Goal: Check status: Check status

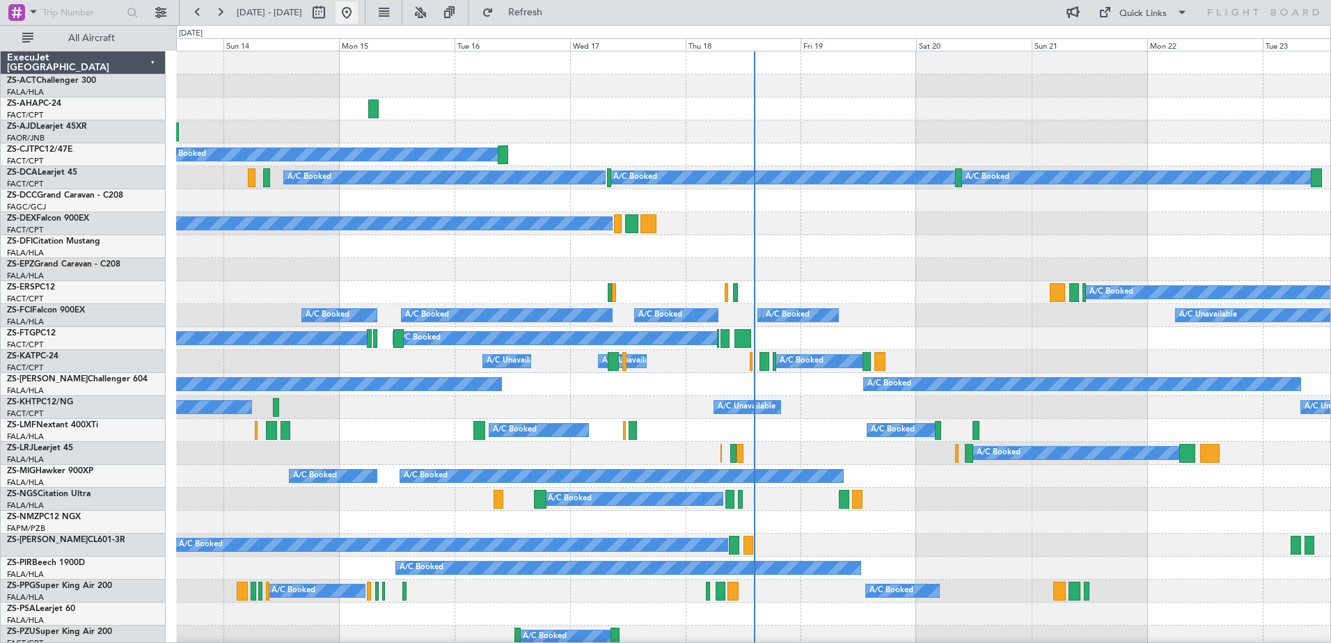
click at [358, 16] on button at bounding box center [347, 12] width 22 height 22
click at [330, 19] on button at bounding box center [319, 12] width 22 height 22
select select "9"
select select "2025"
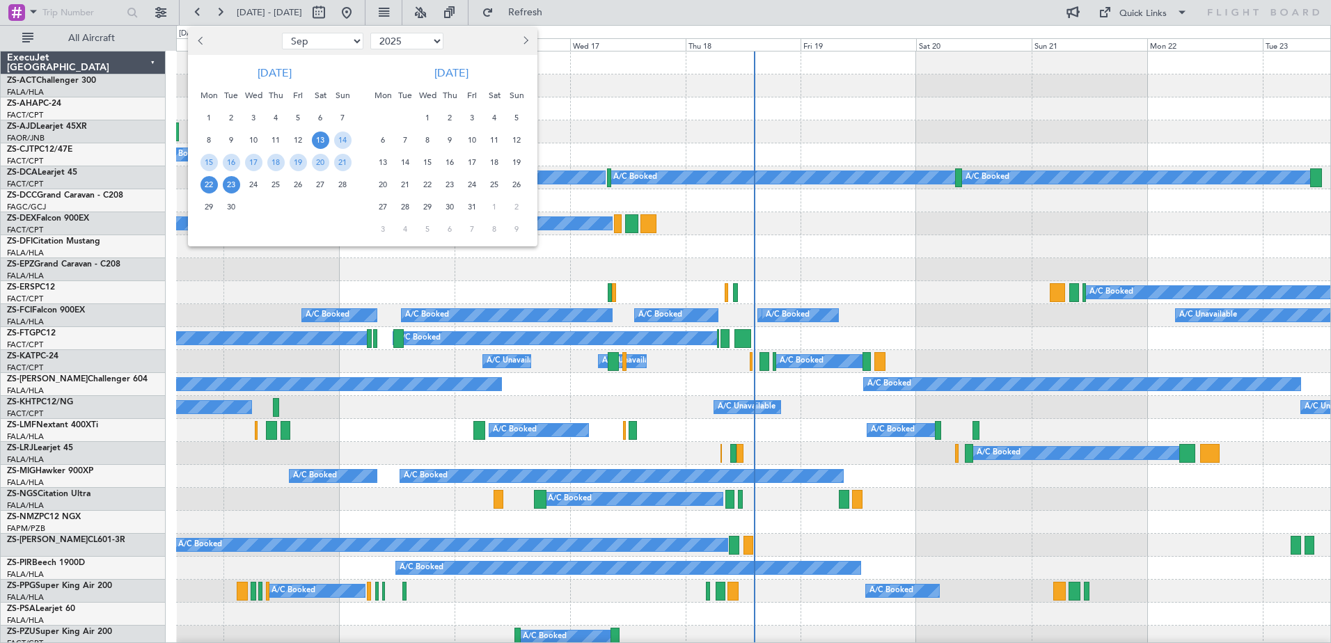
click at [212, 180] on span "22" at bounding box center [209, 184] width 17 height 17
click at [377, 139] on span "6" at bounding box center [383, 140] width 17 height 17
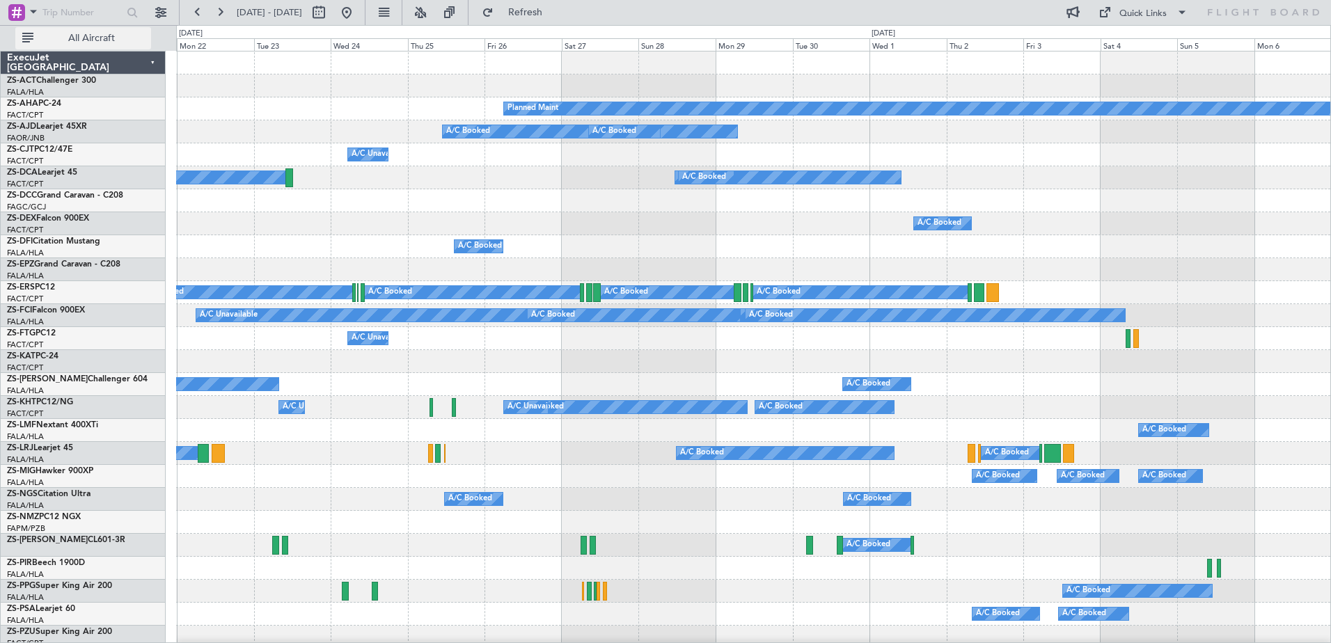
click at [81, 34] on span "All Aircraft" at bounding box center [91, 38] width 111 height 10
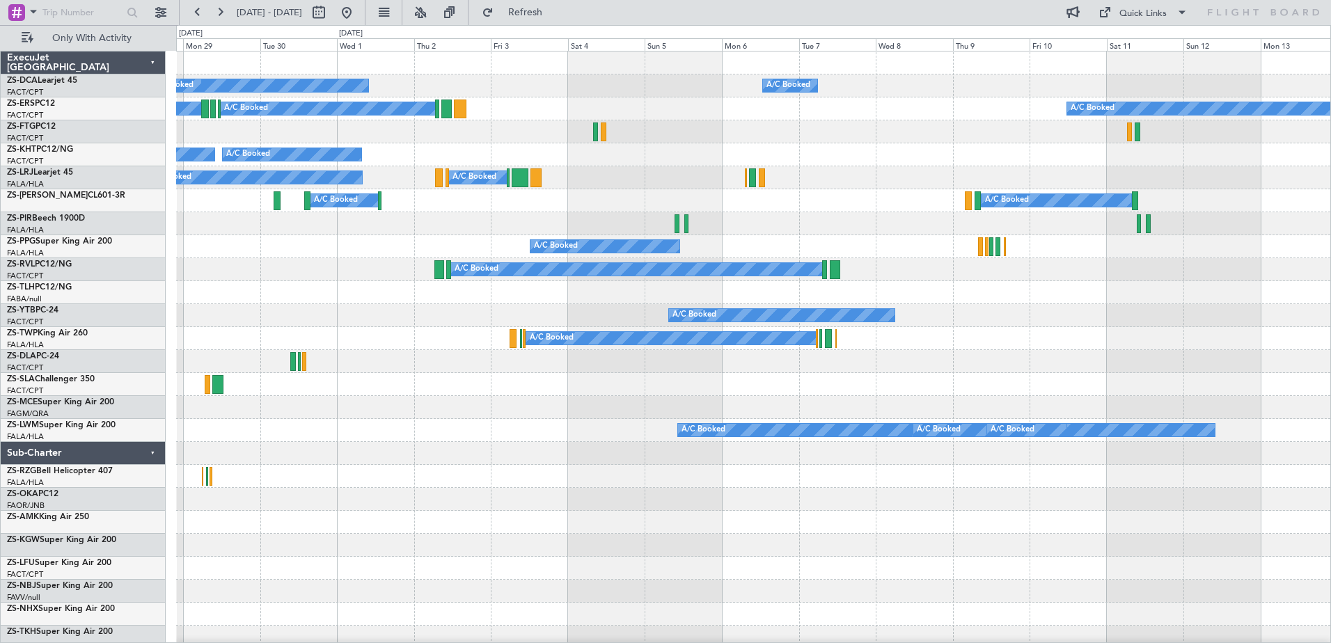
click at [382, 389] on div "A/C Booked A/C Booked A/C Booked A/C Booked" at bounding box center [753, 384] width 1154 height 23
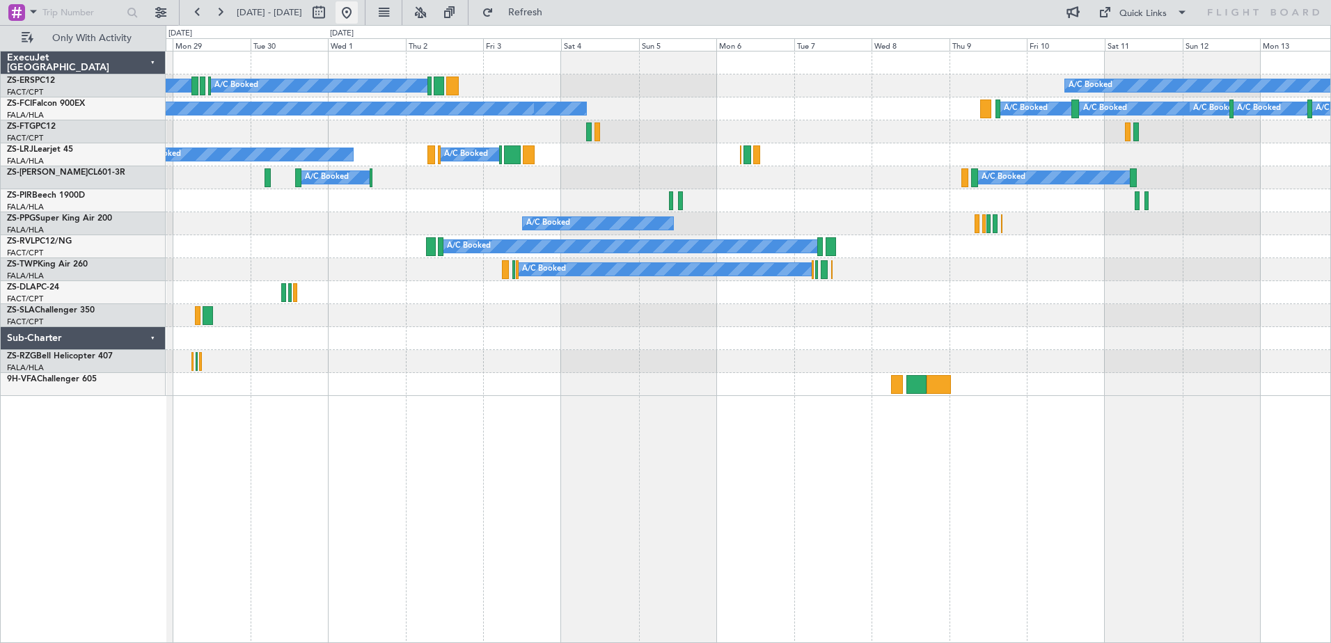
click at [358, 11] on button at bounding box center [347, 12] width 22 height 22
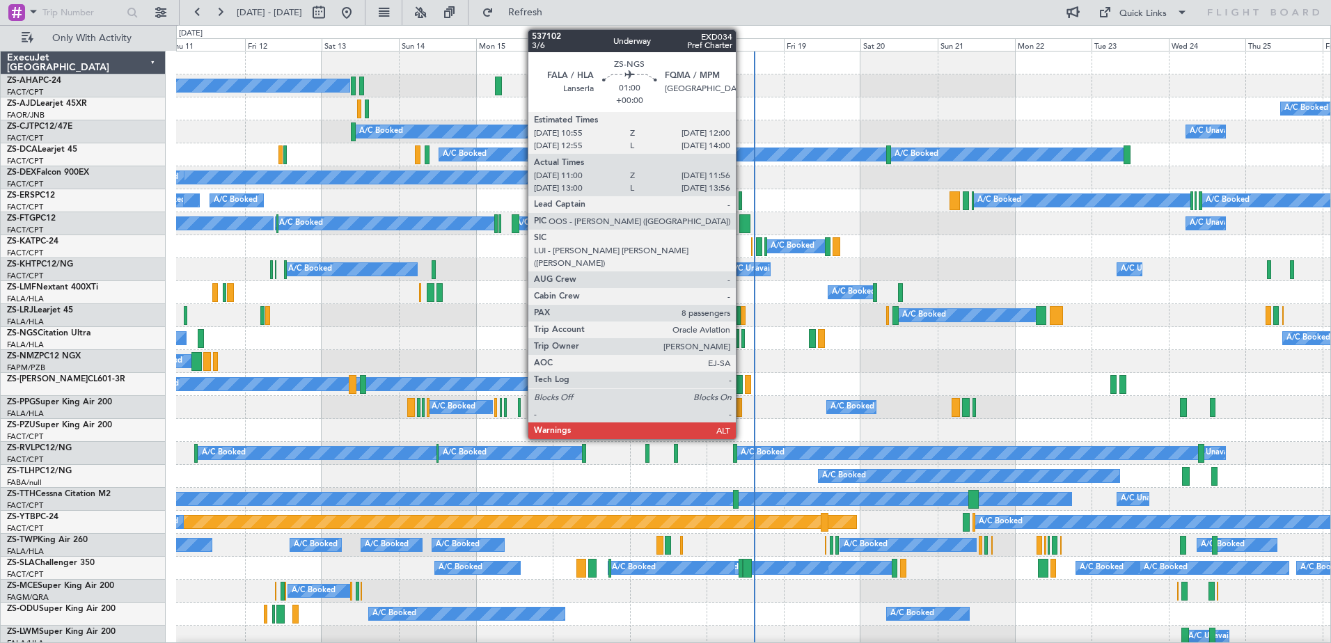
click at [742, 339] on div at bounding box center [743, 338] width 3 height 19
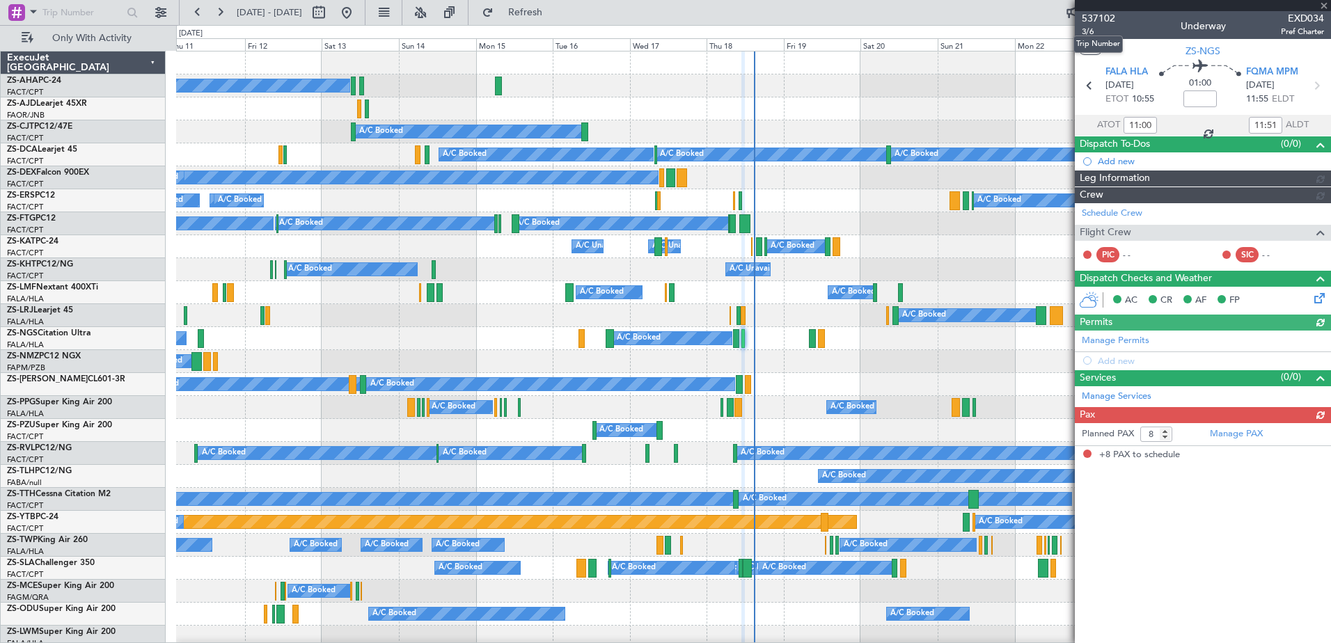
click at [1095, 19] on span "537102" at bounding box center [1098, 18] width 33 height 15
